Goal: Task Accomplishment & Management: Complete application form

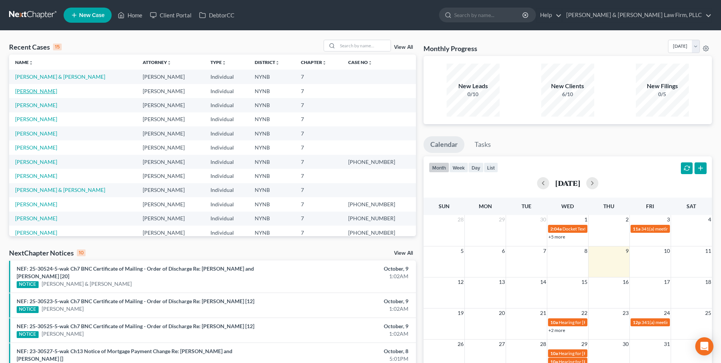
click at [35, 91] on link "[PERSON_NAME]" at bounding box center [36, 91] width 42 height 6
select select "4"
select select "6"
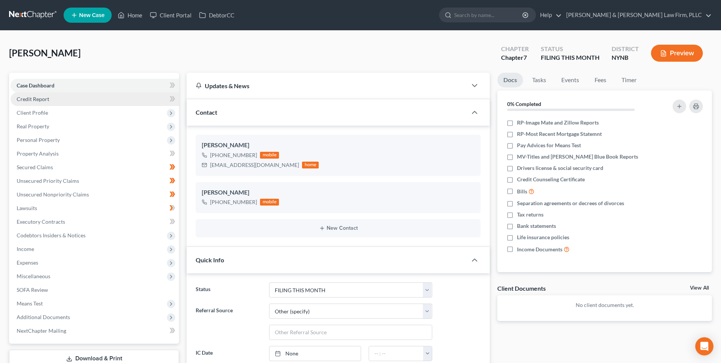
click at [44, 101] on span "Credit Report" at bounding box center [33, 99] width 33 height 6
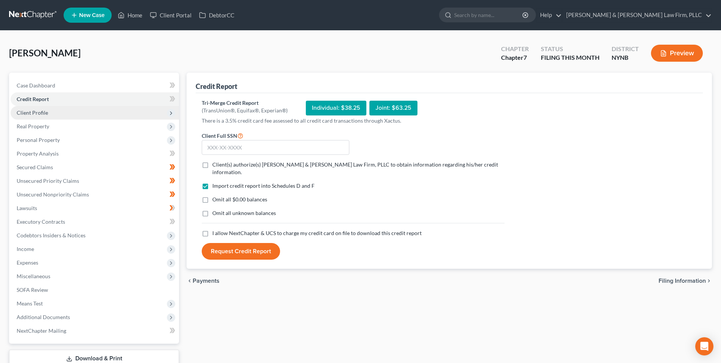
click at [59, 115] on span "Client Profile" at bounding box center [95, 113] width 168 height 14
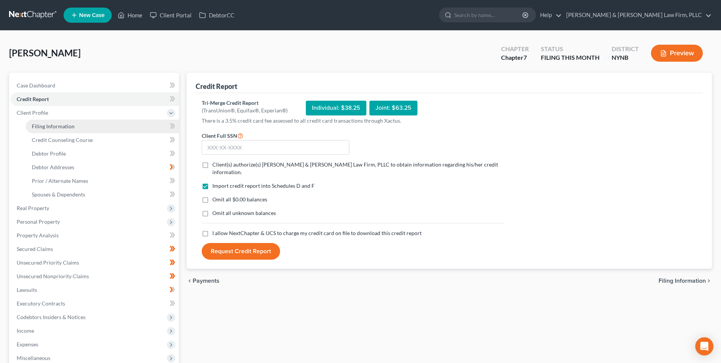
click at [65, 126] on span "Filing Information" at bounding box center [53, 126] width 43 height 6
select select "1"
select select "0"
select select "35"
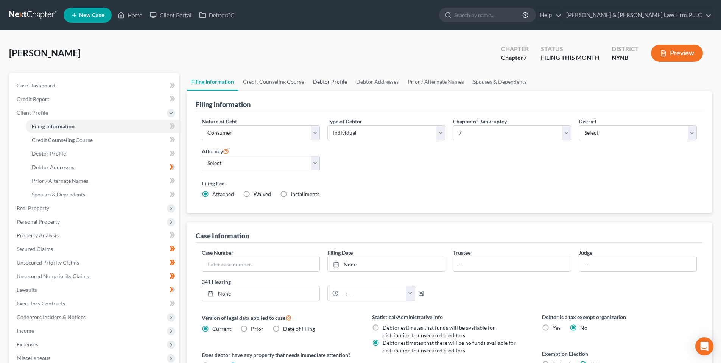
click at [317, 81] on link "Debtor Profile" at bounding box center [329, 82] width 43 height 18
select select "0"
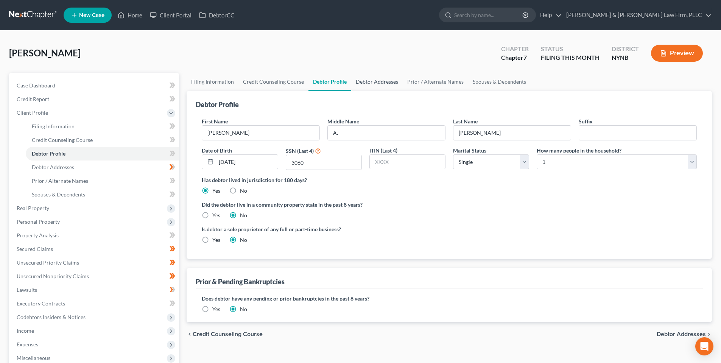
click at [383, 82] on link "Debtor Addresses" at bounding box center [376, 82] width 51 height 18
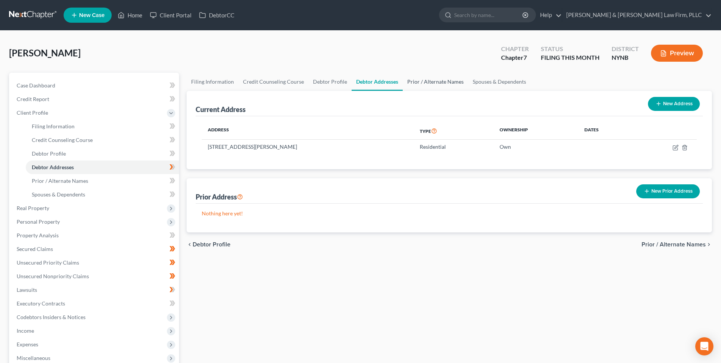
click at [423, 81] on link "Prior / Alternate Names" at bounding box center [435, 82] width 65 height 18
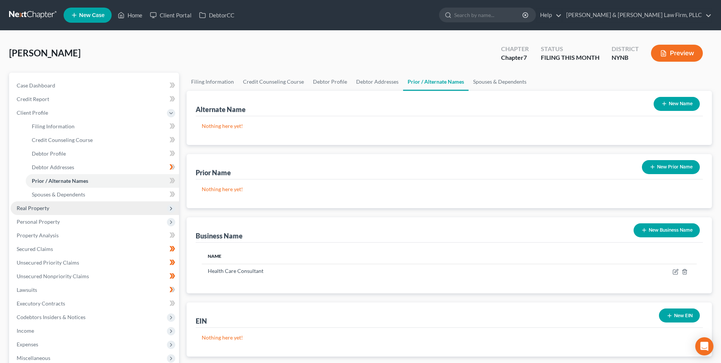
click at [84, 205] on span "Real Property" at bounding box center [95, 208] width 168 height 14
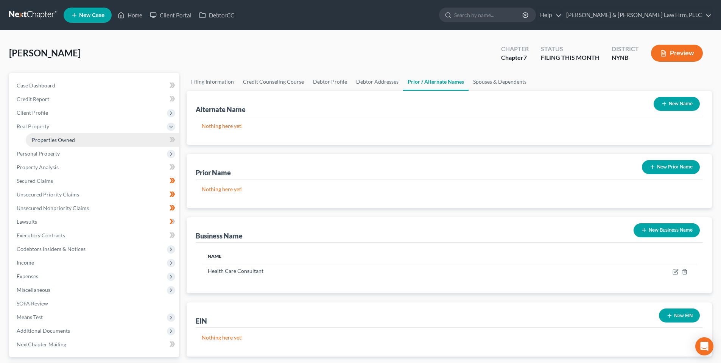
click at [99, 142] on link "Properties Owned" at bounding box center [102, 140] width 153 height 14
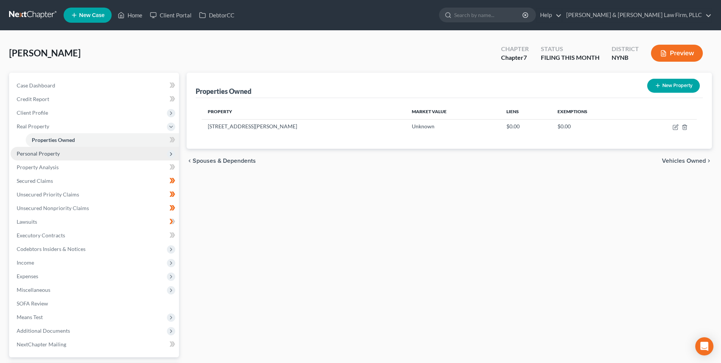
click at [62, 155] on span "Personal Property" at bounding box center [95, 154] width 168 height 14
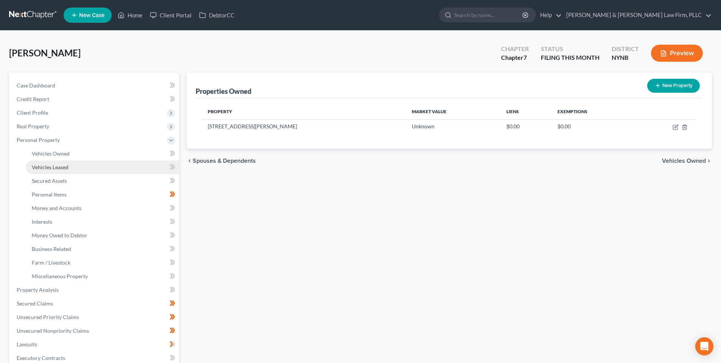
click at [59, 169] on span "Vehicles Leased" at bounding box center [50, 167] width 37 height 6
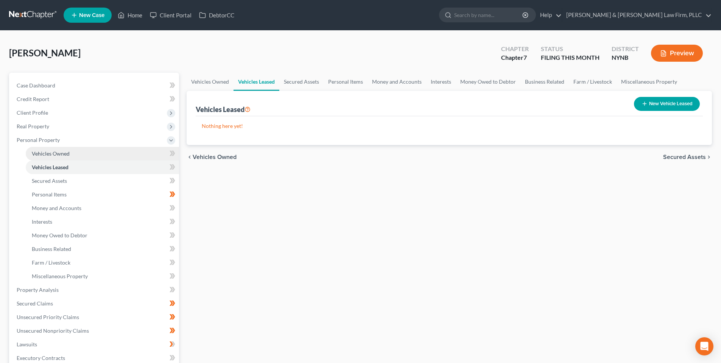
click at [55, 153] on span "Vehicles Owned" at bounding box center [51, 153] width 38 height 6
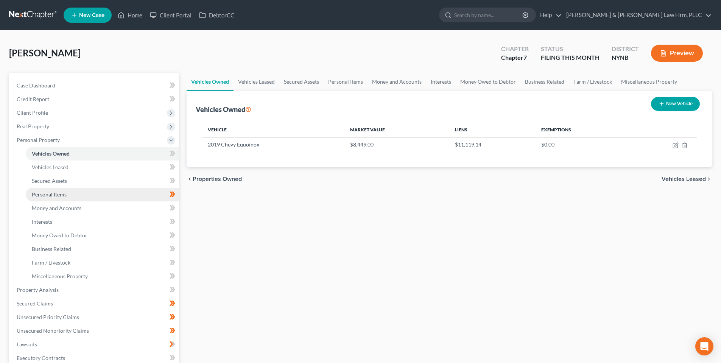
click at [61, 199] on link "Personal Items" at bounding box center [102, 195] width 153 height 14
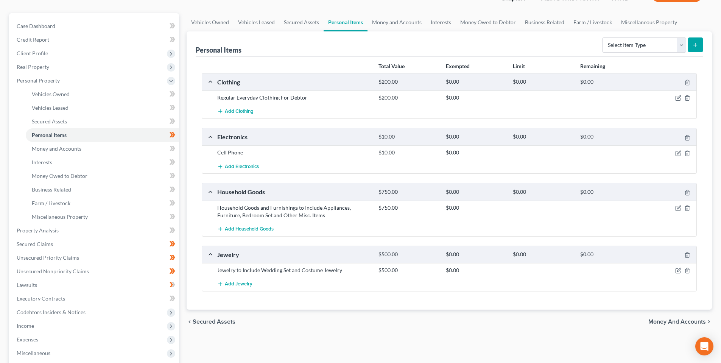
scroll to position [50, 0]
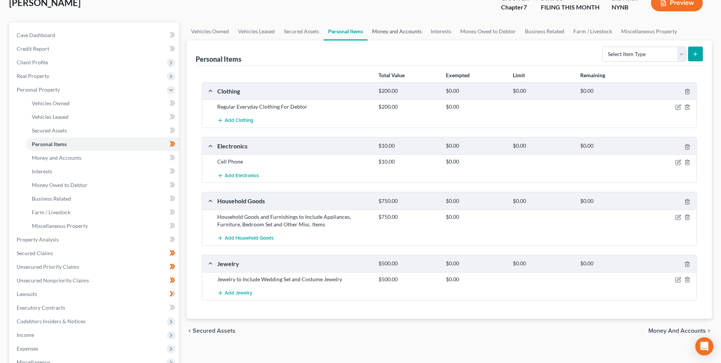
click at [374, 29] on link "Money and Accounts" at bounding box center [396, 31] width 59 height 18
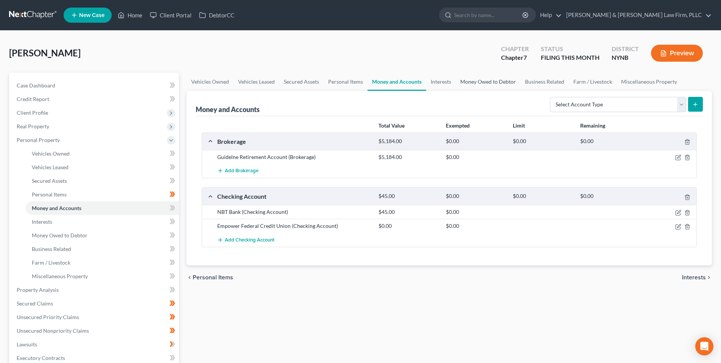
click at [489, 81] on link "Money Owed to Debtor" at bounding box center [487, 82] width 65 height 18
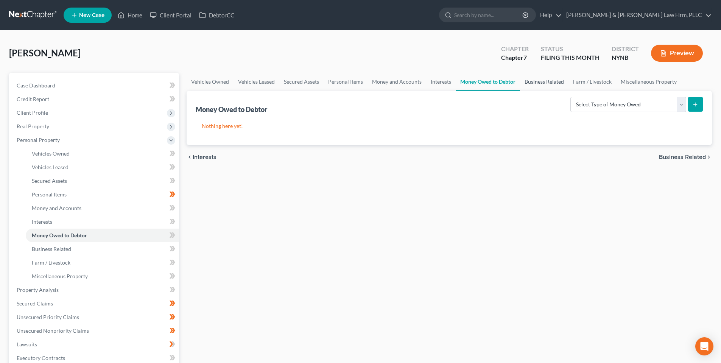
click at [553, 81] on link "Business Related" at bounding box center [544, 82] width 48 height 18
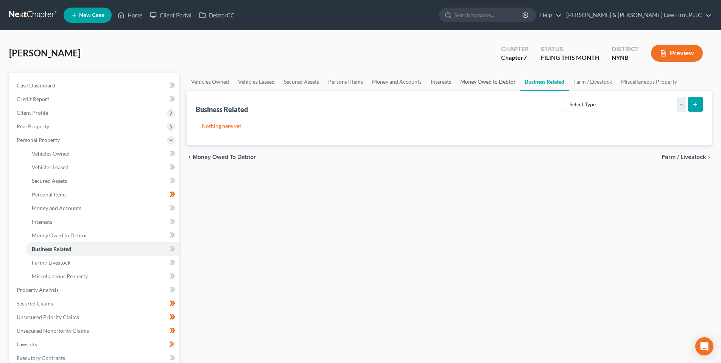
click at [504, 82] on link "Money Owed to Debtor" at bounding box center [487, 82] width 65 height 18
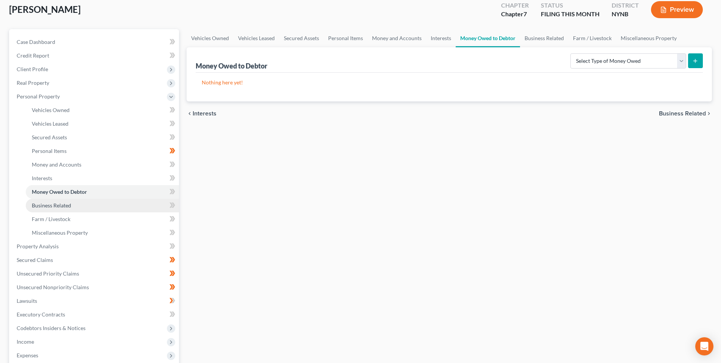
scroll to position [50, 0]
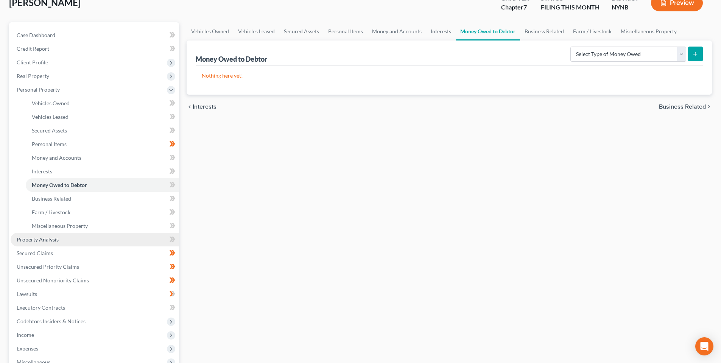
click at [58, 239] on span "Property Analysis" at bounding box center [38, 239] width 42 height 6
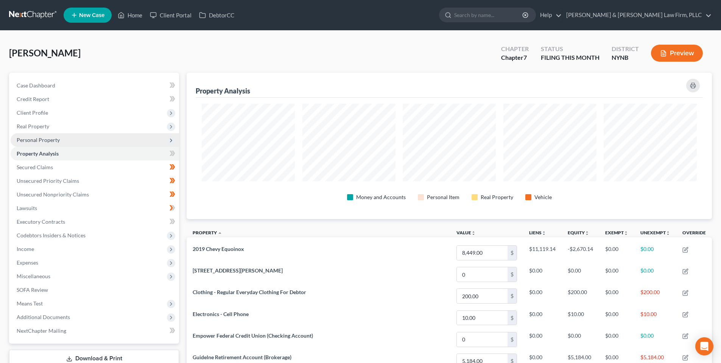
click at [61, 143] on span "Personal Property" at bounding box center [95, 140] width 168 height 14
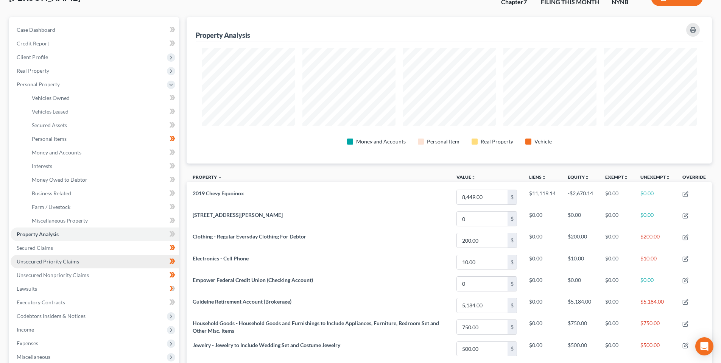
scroll to position [76, 0]
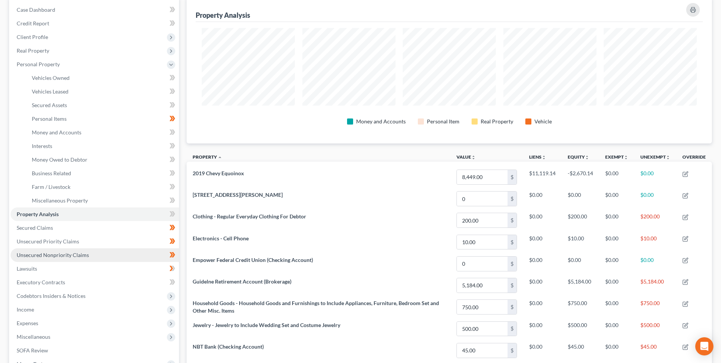
click at [85, 256] on span "Unsecured Nonpriority Claims" at bounding box center [53, 255] width 72 height 6
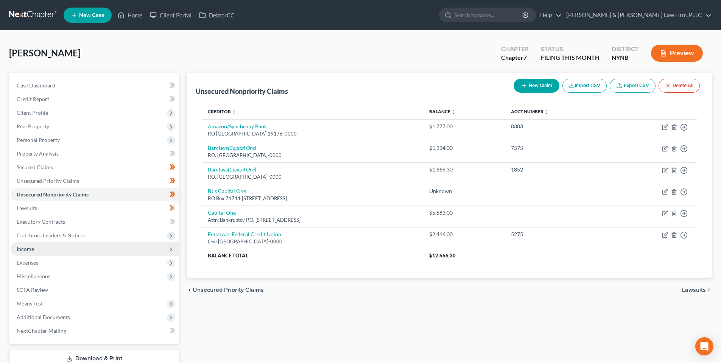
click at [58, 251] on span "Income" at bounding box center [95, 249] width 168 height 14
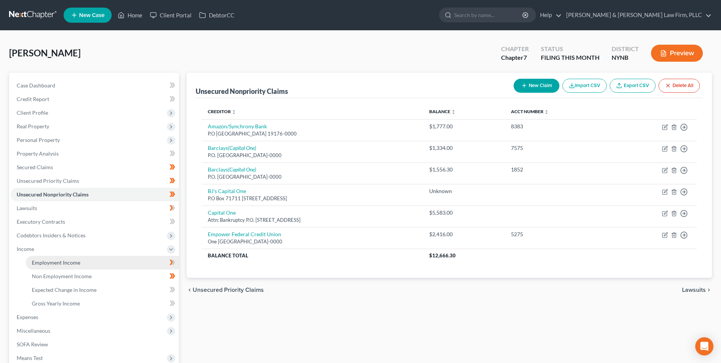
click at [65, 267] on link "Employment Income" at bounding box center [102, 263] width 153 height 14
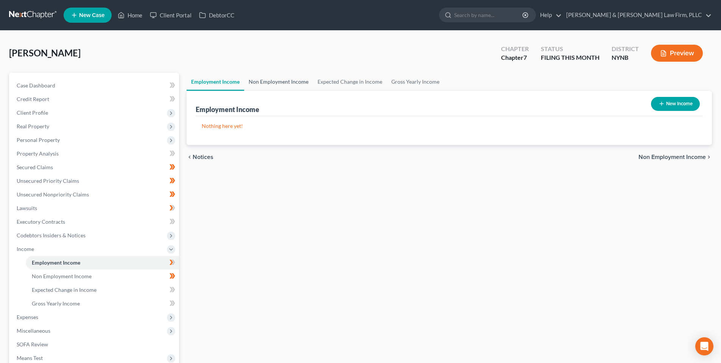
click at [270, 78] on link "Non Employment Income" at bounding box center [278, 82] width 69 height 18
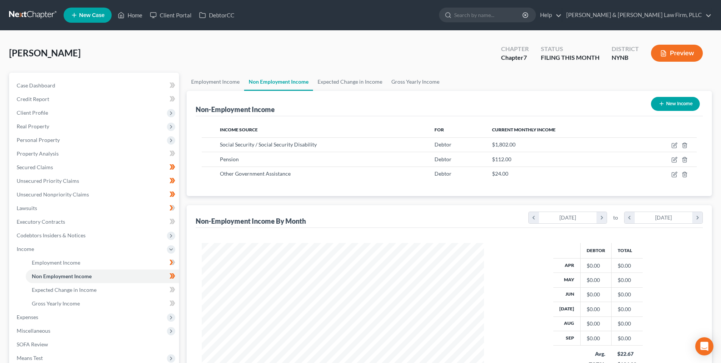
scroll to position [141, 297]
click at [406, 82] on link "Gross Yearly Income" at bounding box center [415, 82] width 57 height 18
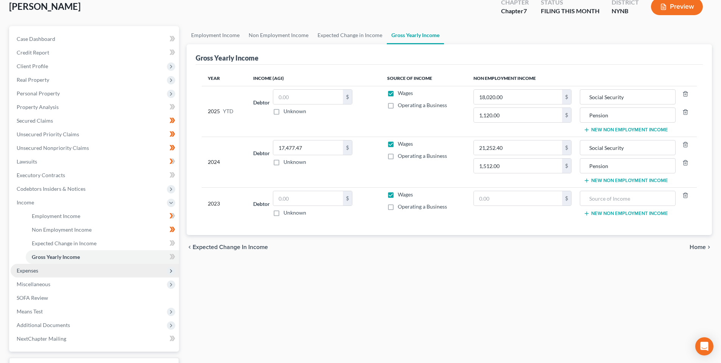
scroll to position [50, 0]
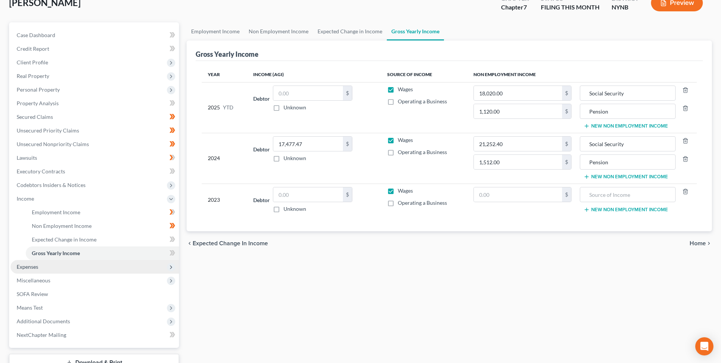
click at [63, 269] on span "Expenses" at bounding box center [95, 267] width 168 height 14
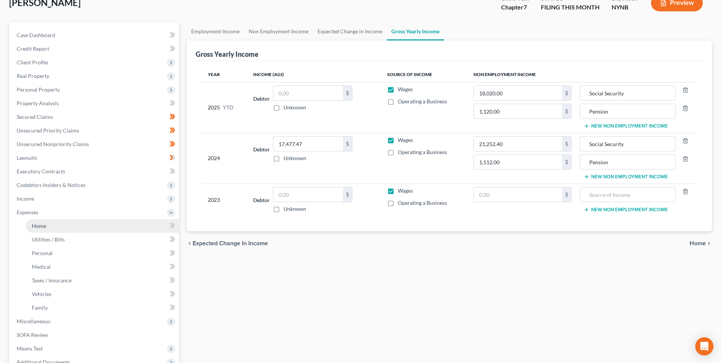
click at [65, 226] on link "Home" at bounding box center [102, 226] width 153 height 14
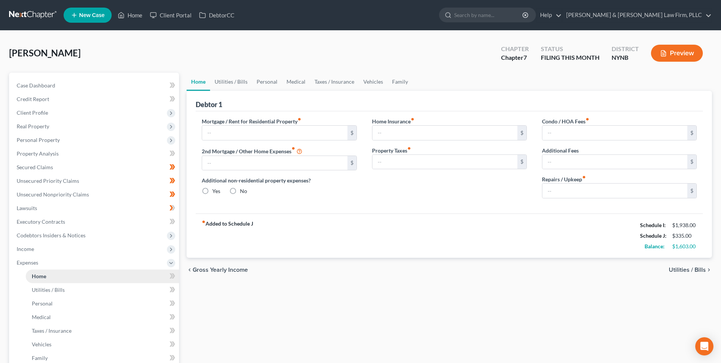
type input "455.00"
type input "0.00"
radio input "true"
type input "58.00"
type input "0.00"
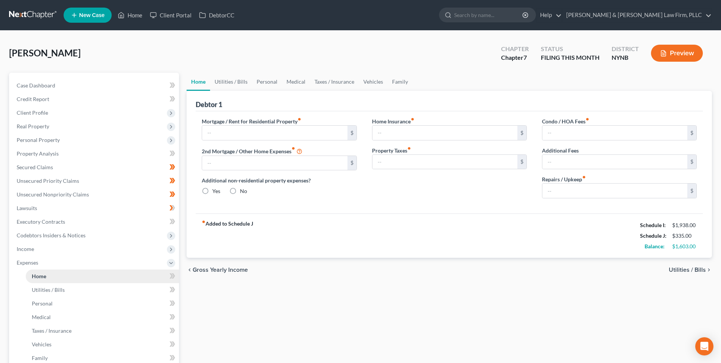
type input "0.00"
type input "100.00"
click at [232, 81] on link "Utilities / Bills" at bounding box center [231, 82] width 42 height 18
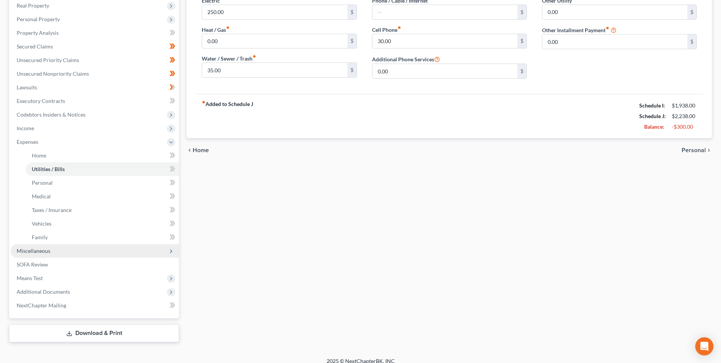
scroll to position [126, 0]
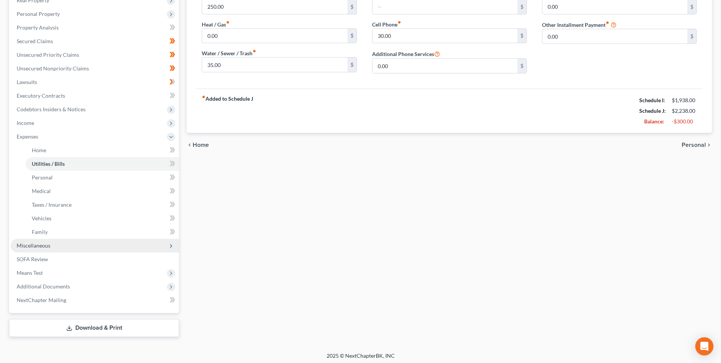
click at [64, 247] on span "Miscellaneous" at bounding box center [95, 246] width 168 height 14
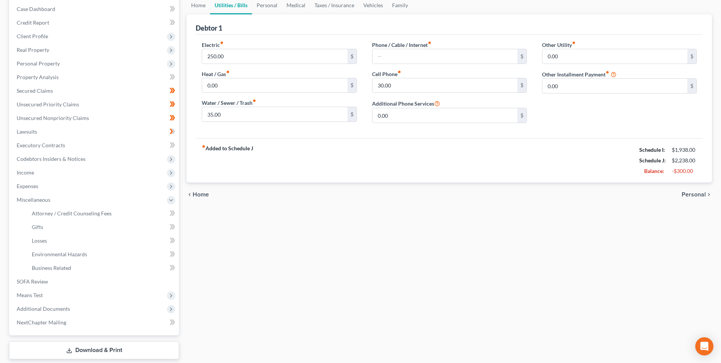
scroll to position [26, 0]
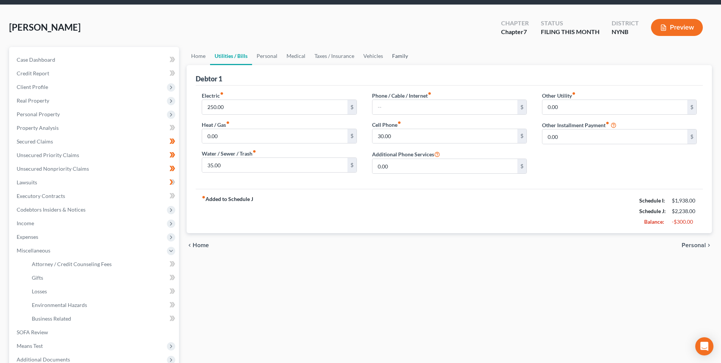
click at [393, 53] on link "Family" at bounding box center [399, 56] width 25 height 18
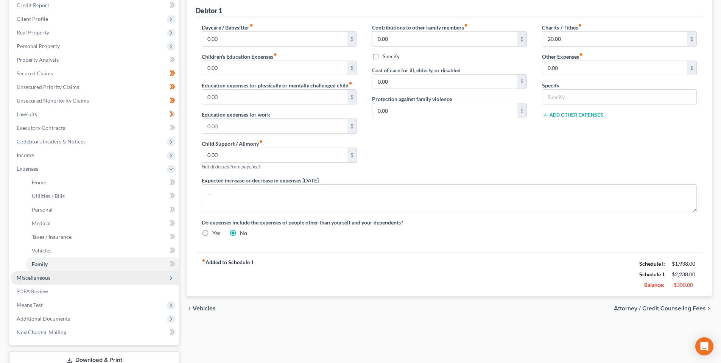
scroll to position [101, 0]
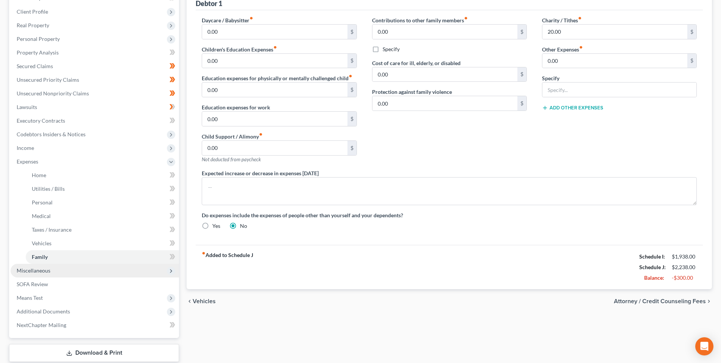
click at [73, 272] on span "Miscellaneous" at bounding box center [95, 271] width 168 height 14
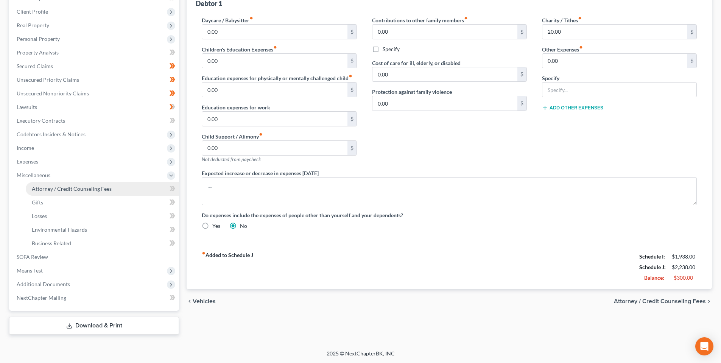
click at [120, 188] on link "Attorney / Credit Counseling Fees" at bounding box center [102, 189] width 153 height 14
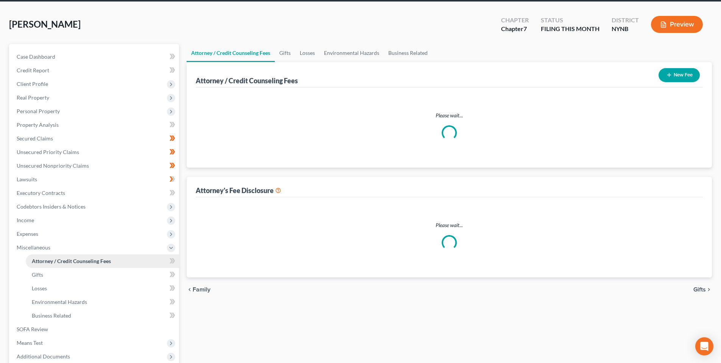
select select "0"
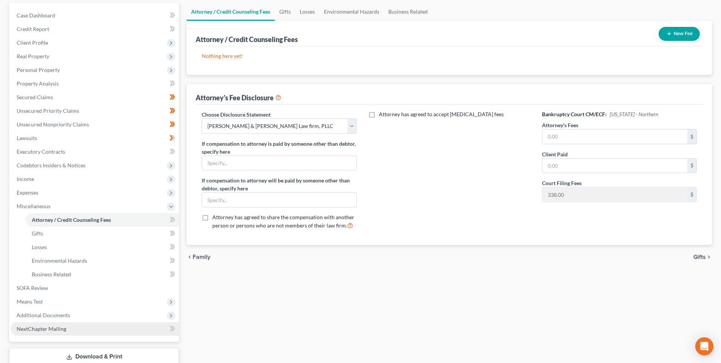
scroll to position [76, 0]
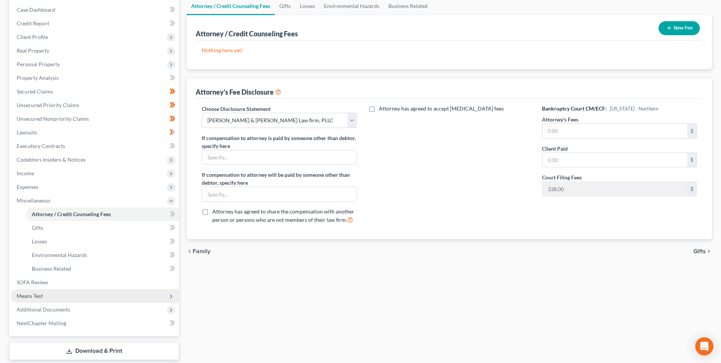
click at [96, 298] on span "Means Test" at bounding box center [95, 296] width 168 height 14
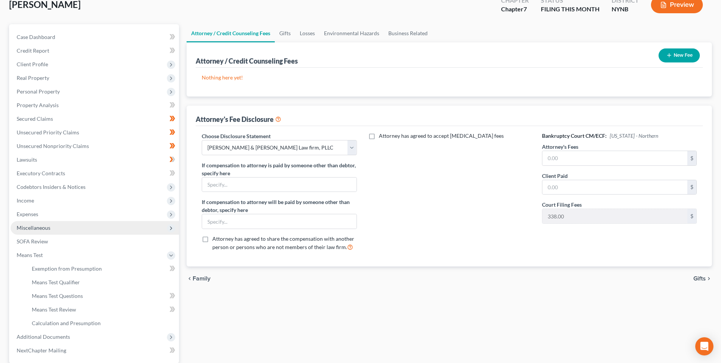
scroll to position [0, 0]
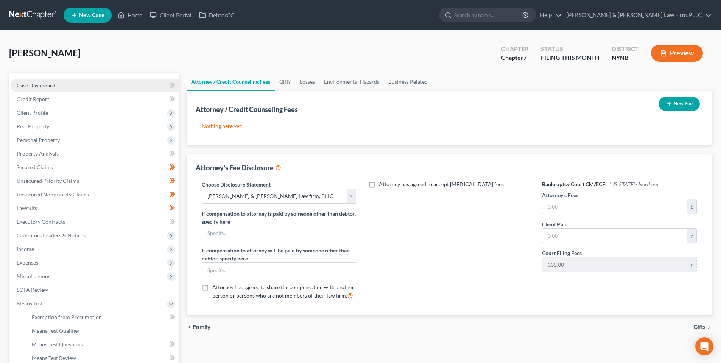
click at [73, 80] on link "Case Dashboard" at bounding box center [95, 86] width 168 height 14
select select "4"
select select "6"
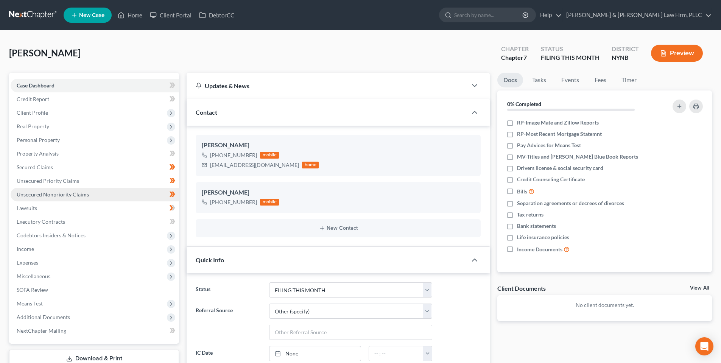
click at [59, 191] on span "Unsecured Nonpriority Claims" at bounding box center [53, 194] width 72 height 6
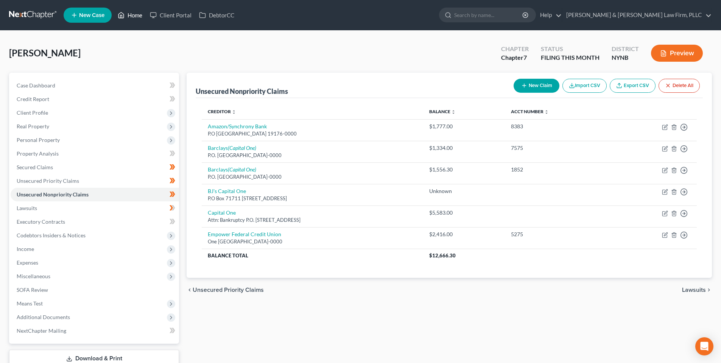
click at [128, 12] on link "Home" at bounding box center [130, 15] width 32 height 14
